Goal: Task Accomplishment & Management: Manage account settings

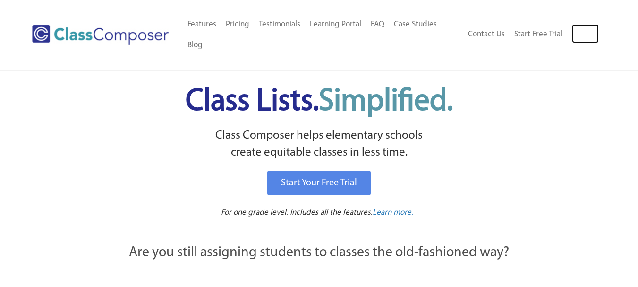
click at [580, 37] on link "Log In" at bounding box center [585, 33] width 27 height 19
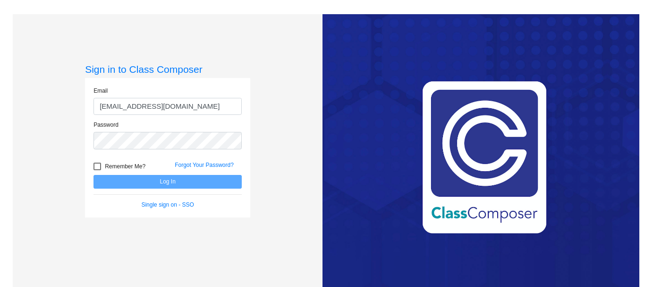
type input "[EMAIL_ADDRESS][DOMAIN_NAME]"
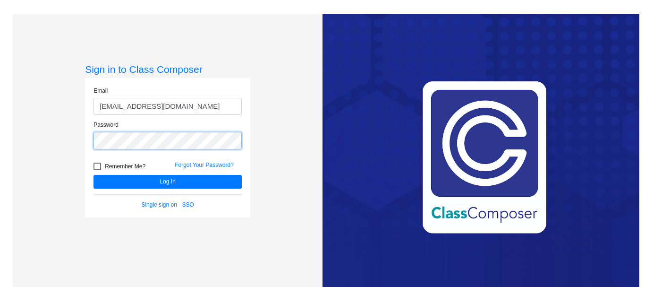
click at [94, 175] on button "Log In" at bounding box center [168, 182] width 148 height 14
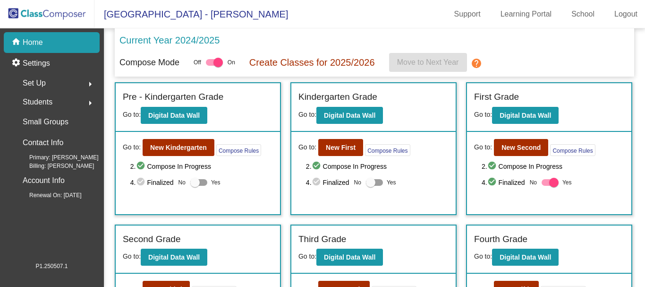
scroll to position [94, 0]
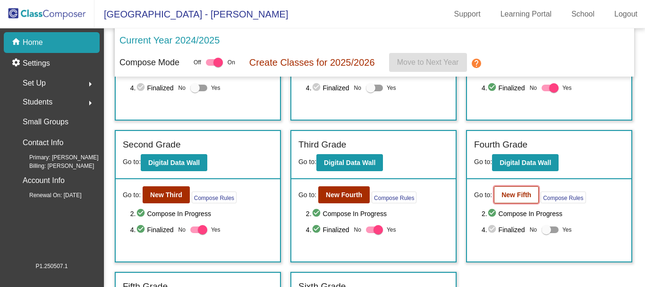
click at [512, 194] on b "New Fifth" at bounding box center [517, 195] width 30 height 8
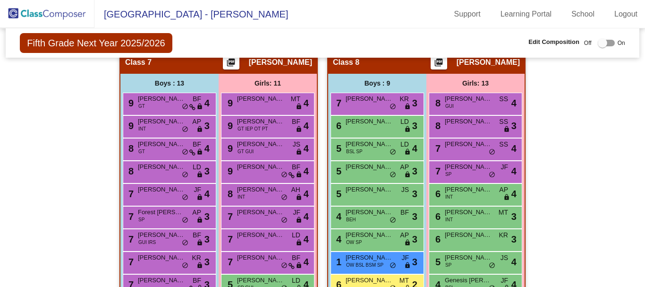
scroll to position [1417, 0]
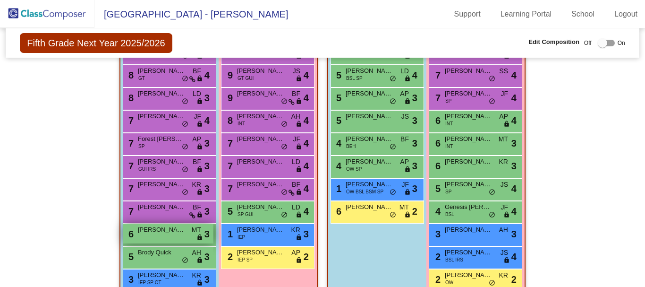
click at [175, 231] on span "[PERSON_NAME]" at bounding box center [161, 229] width 47 height 9
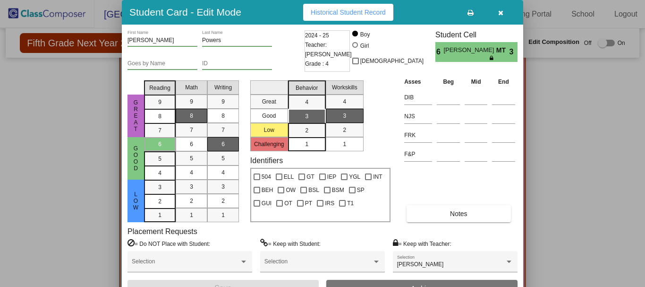
click at [55, 188] on div at bounding box center [322, 143] width 645 height 287
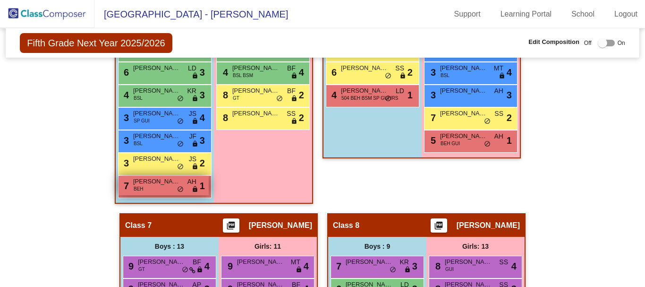
scroll to position [945, 0]
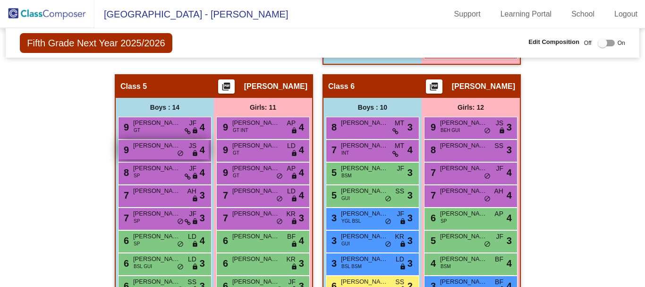
click at [141, 144] on span "[PERSON_NAME]" at bounding box center [156, 145] width 47 height 9
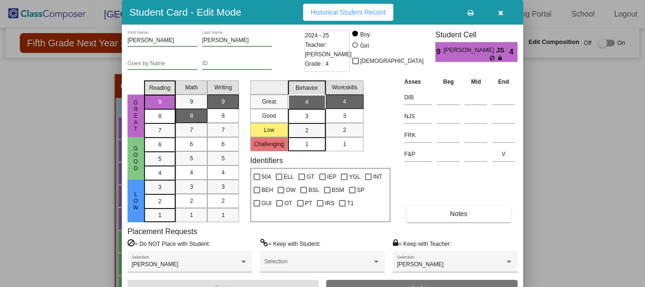
click at [69, 196] on div at bounding box center [322, 143] width 645 height 287
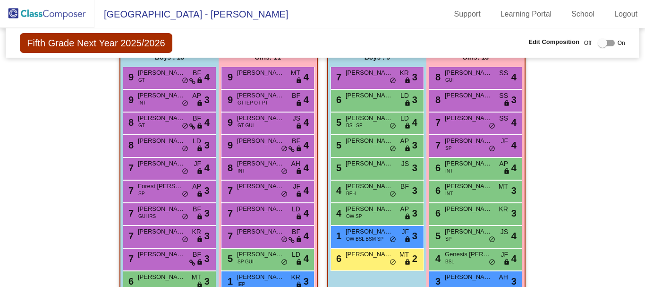
scroll to position [1464, 0]
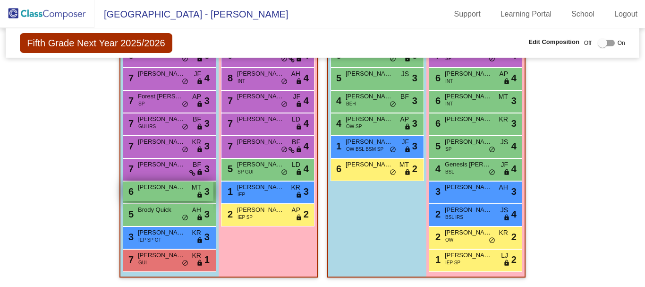
click at [151, 188] on div "6 [PERSON_NAME] MT lock do_not_disturb_alt 3" at bounding box center [168, 190] width 90 height 19
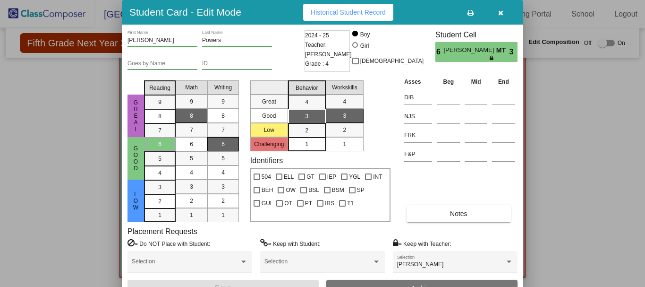
click at [58, 185] on div at bounding box center [322, 143] width 645 height 287
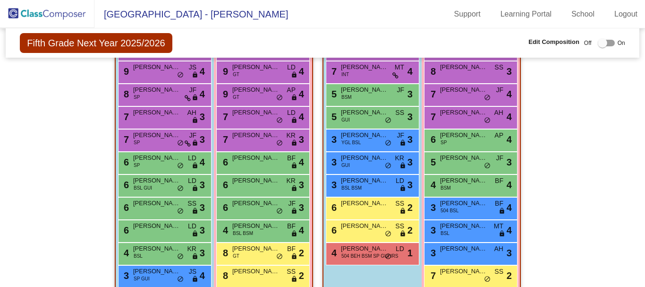
scroll to position [1039, 0]
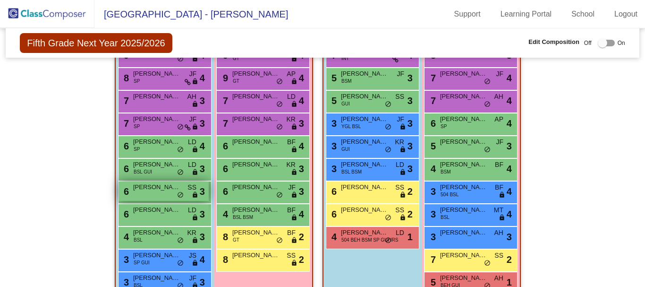
click at [132, 193] on div "6 [PERSON_NAME] SS lock do_not_disturb_alt 3" at bounding box center [164, 190] width 90 height 19
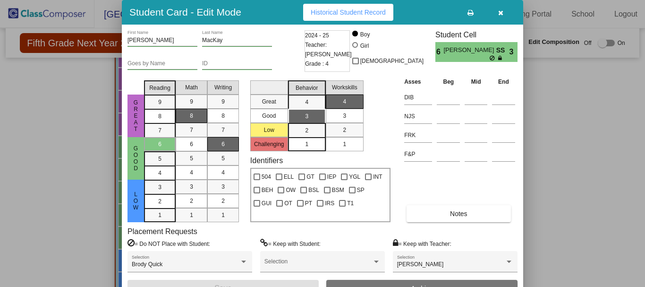
click at [60, 196] on div at bounding box center [322, 143] width 645 height 287
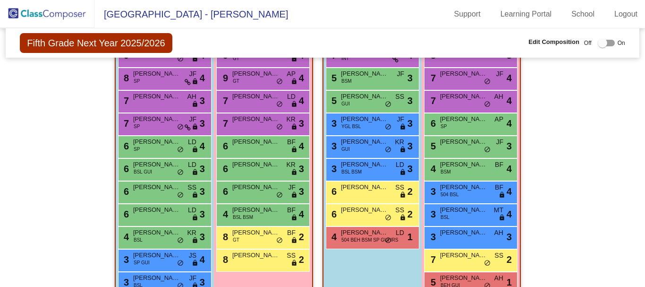
scroll to position [1086, 0]
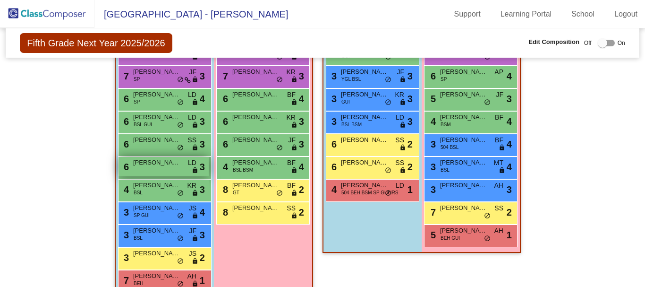
click at [162, 171] on div "6 [PERSON_NAME] [PERSON_NAME] lock do_not_disturb_alt 3" at bounding box center [164, 166] width 90 height 19
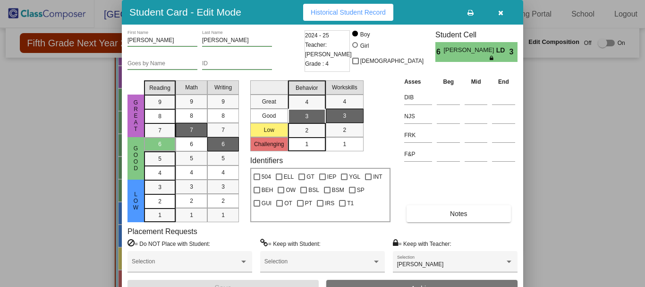
click at [77, 191] on div at bounding box center [322, 143] width 645 height 287
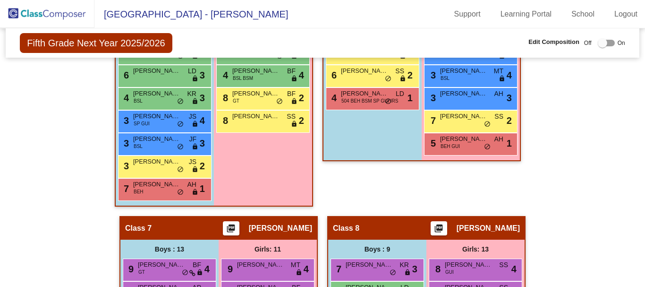
scroll to position [1181, 0]
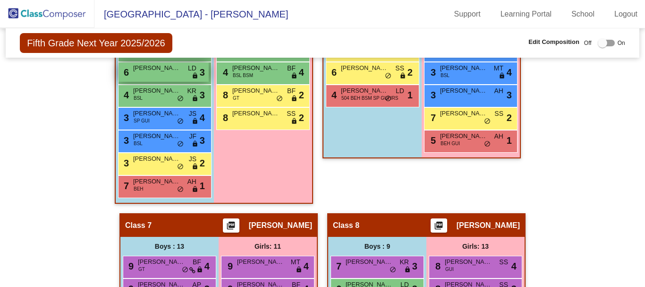
click at [154, 74] on div "6 [PERSON_NAME] [PERSON_NAME] lock do_not_disturb_alt 3" at bounding box center [164, 71] width 90 height 19
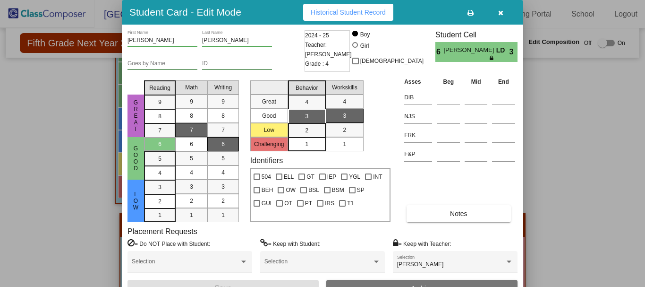
click at [38, 162] on div at bounding box center [322, 143] width 645 height 287
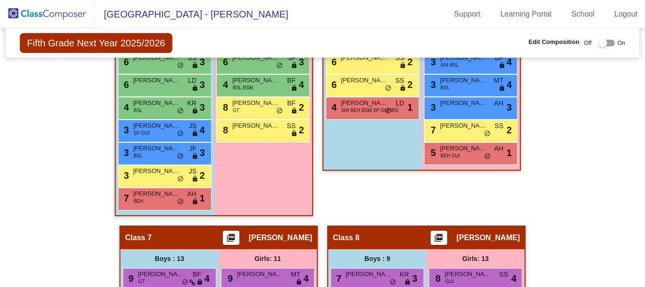
scroll to position [1086, 0]
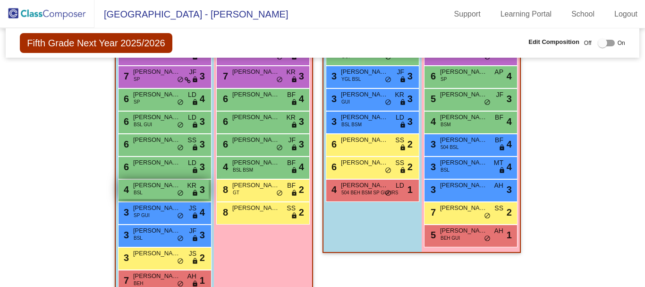
click at [157, 189] on span "[PERSON_NAME]" at bounding box center [156, 184] width 47 height 9
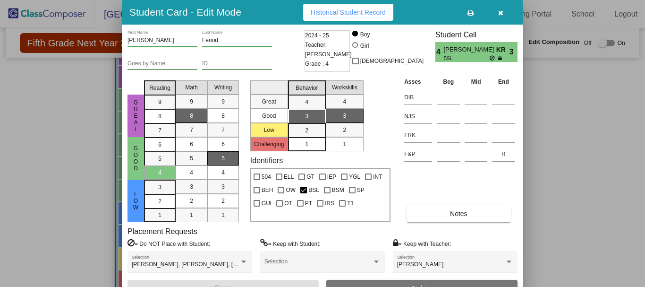
click at [59, 262] on div at bounding box center [322, 143] width 645 height 287
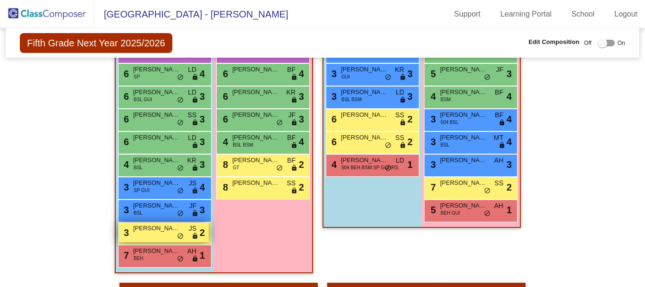
scroll to position [1134, 0]
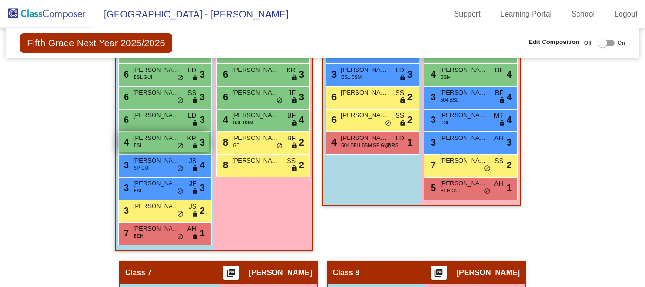
click at [154, 147] on div "4 [PERSON_NAME] BSL KR lock do_not_disturb_alt 3" at bounding box center [164, 141] width 90 height 19
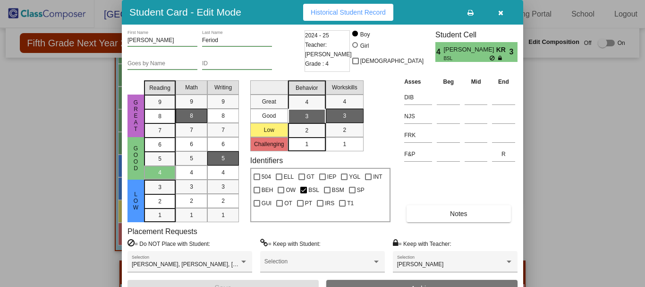
click at [46, 155] on div at bounding box center [322, 143] width 645 height 287
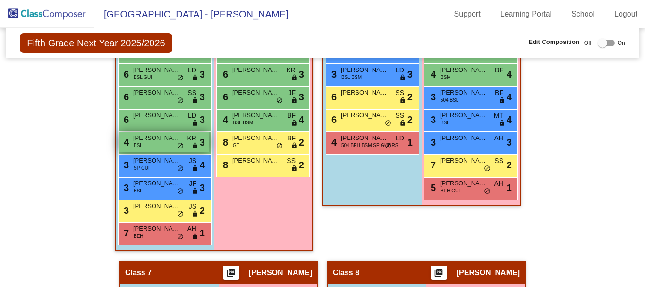
click at [168, 148] on div "4 [PERSON_NAME] BSL KR lock do_not_disturb_alt 3" at bounding box center [164, 141] width 90 height 19
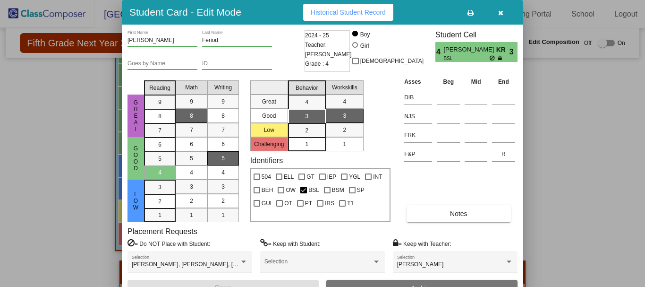
click at [50, 181] on div at bounding box center [322, 143] width 645 height 287
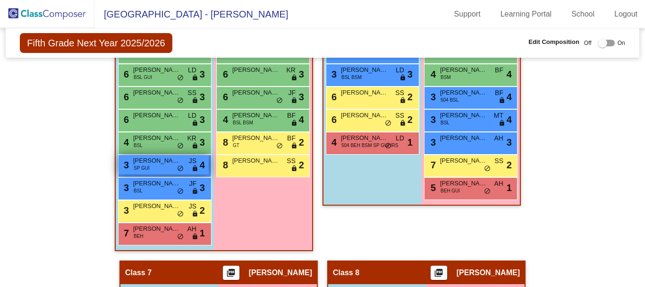
click at [145, 168] on span "SP GUI" at bounding box center [142, 167] width 16 height 7
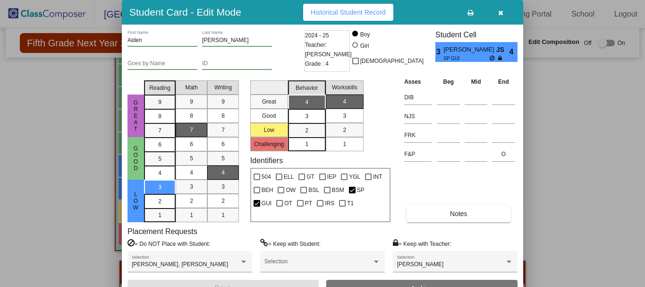
click at [75, 242] on div at bounding box center [322, 143] width 645 height 287
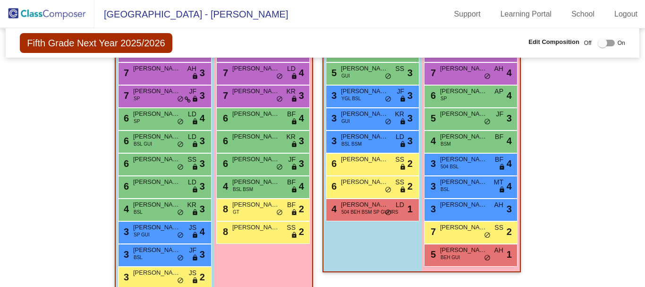
scroll to position [992, 0]
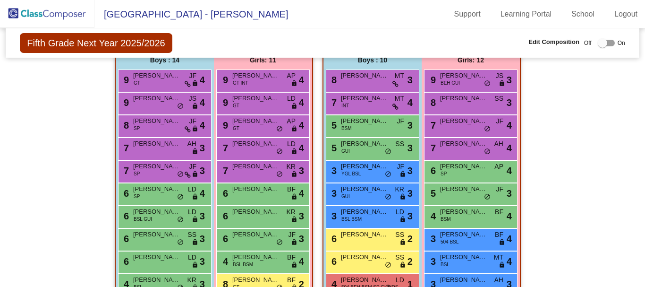
click at [22, 6] on img at bounding box center [47, 14] width 94 height 28
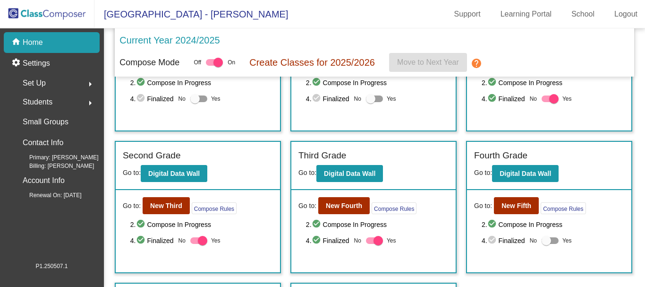
scroll to position [94, 0]
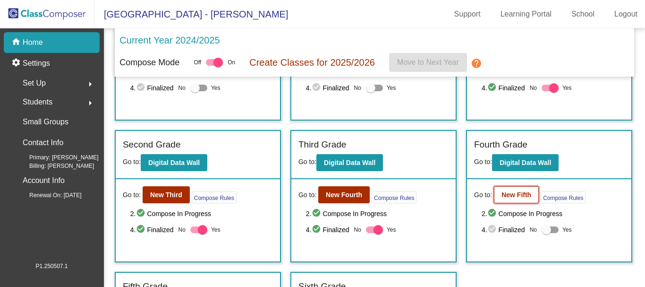
click at [505, 198] on b "New Fifth" at bounding box center [517, 195] width 30 height 8
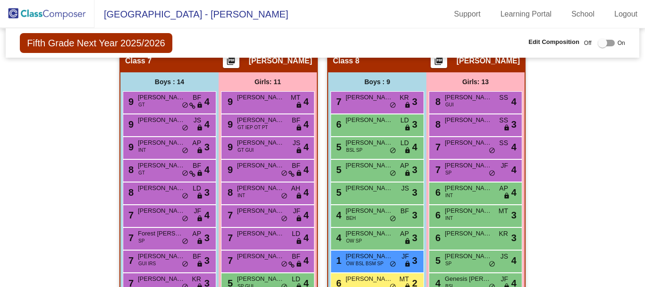
scroll to position [1464, 0]
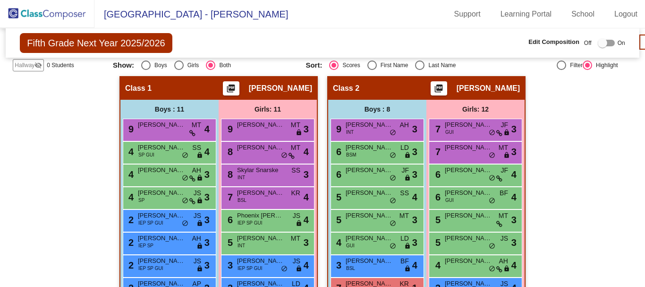
scroll to position [0, 0]
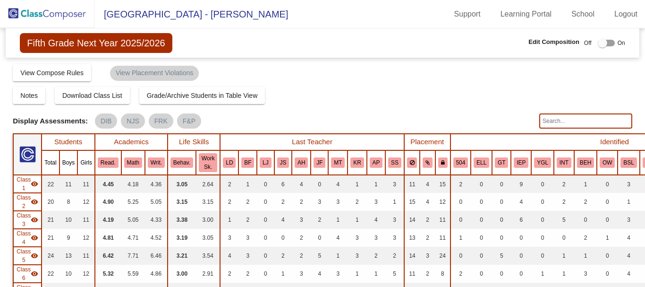
click at [606, 125] on input "text" at bounding box center [585, 120] width 93 height 15
type input "[PERSON_NAME]"
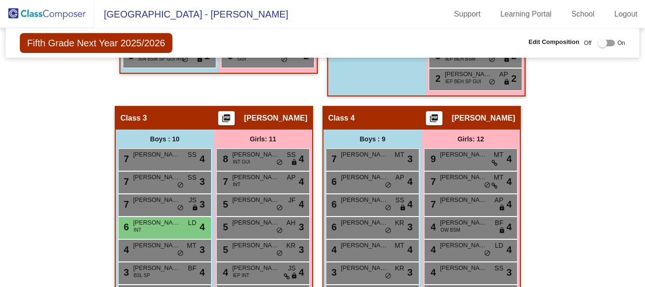
scroll to position [661, 0]
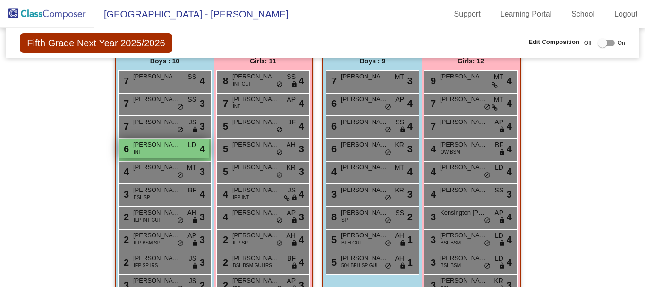
click at [151, 152] on div "6 [PERSON_NAME] INT LD lock do_not_disturb_alt 4" at bounding box center [164, 148] width 90 height 19
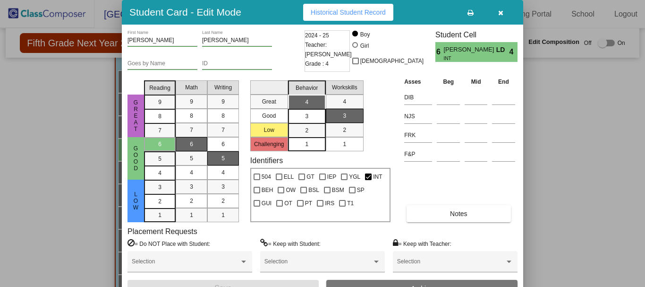
click at [81, 151] on div at bounding box center [322, 143] width 645 height 287
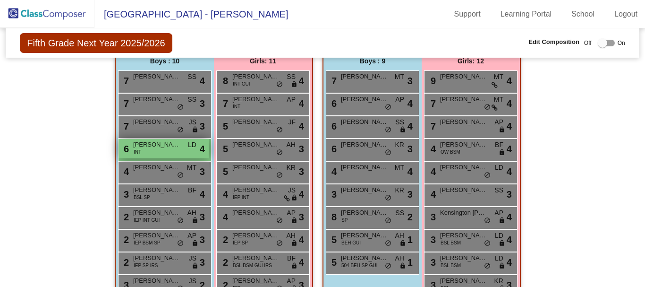
click at [175, 153] on div "6 [PERSON_NAME] INT LD lock do_not_disturb_alt 4" at bounding box center [164, 148] width 90 height 19
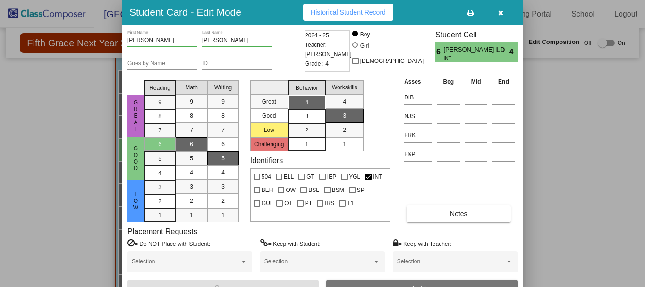
click at [98, 171] on div at bounding box center [322, 143] width 645 height 287
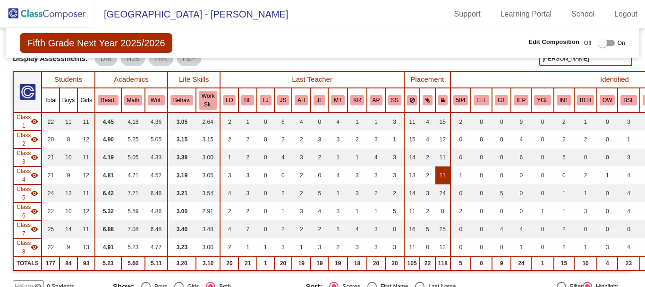
scroll to position [0, 0]
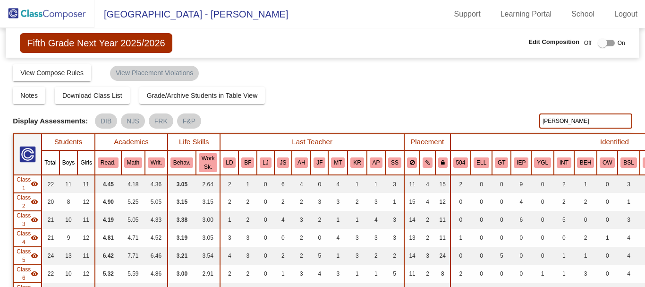
click at [563, 117] on input "[PERSON_NAME]" at bounding box center [585, 120] width 93 height 15
click at [625, 9] on link "Logout" at bounding box center [626, 14] width 38 height 15
